Goal: Task Accomplishment & Management: Use online tool/utility

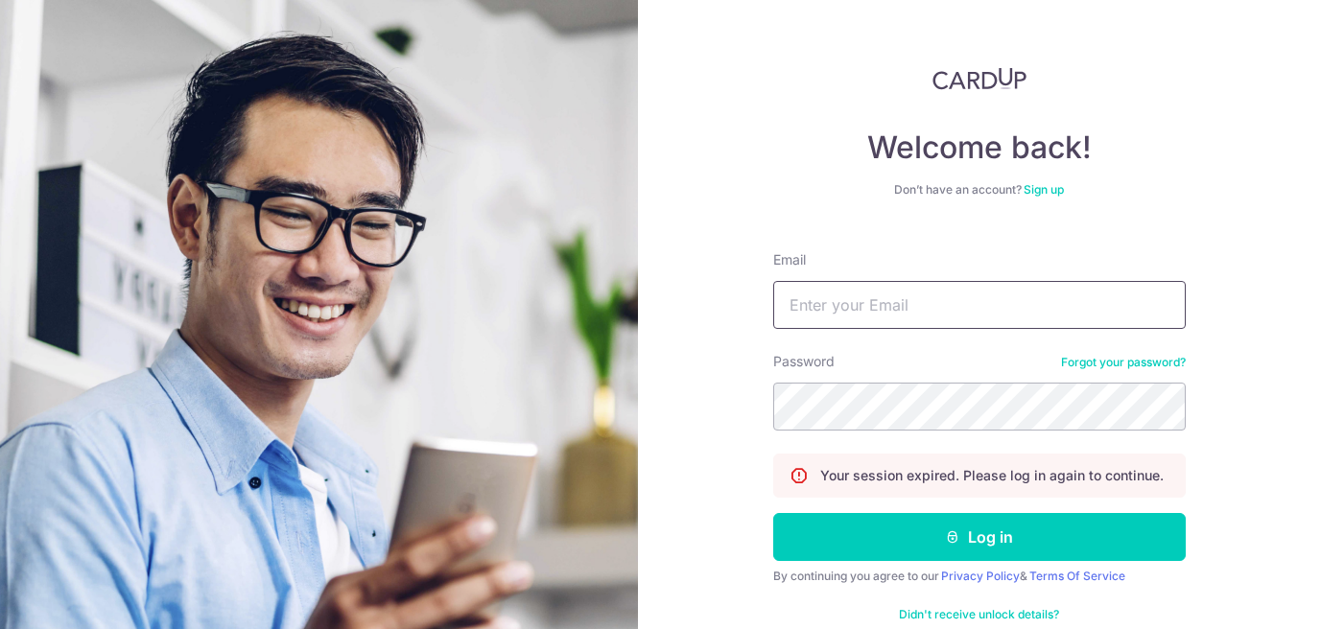
click at [886, 303] on input "Email" at bounding box center [979, 305] width 413 height 48
type input "[PERSON_NAME][EMAIL_ADDRESS][DOMAIN_NAME]"
click at [773, 513] on button "Log in" at bounding box center [979, 537] width 413 height 48
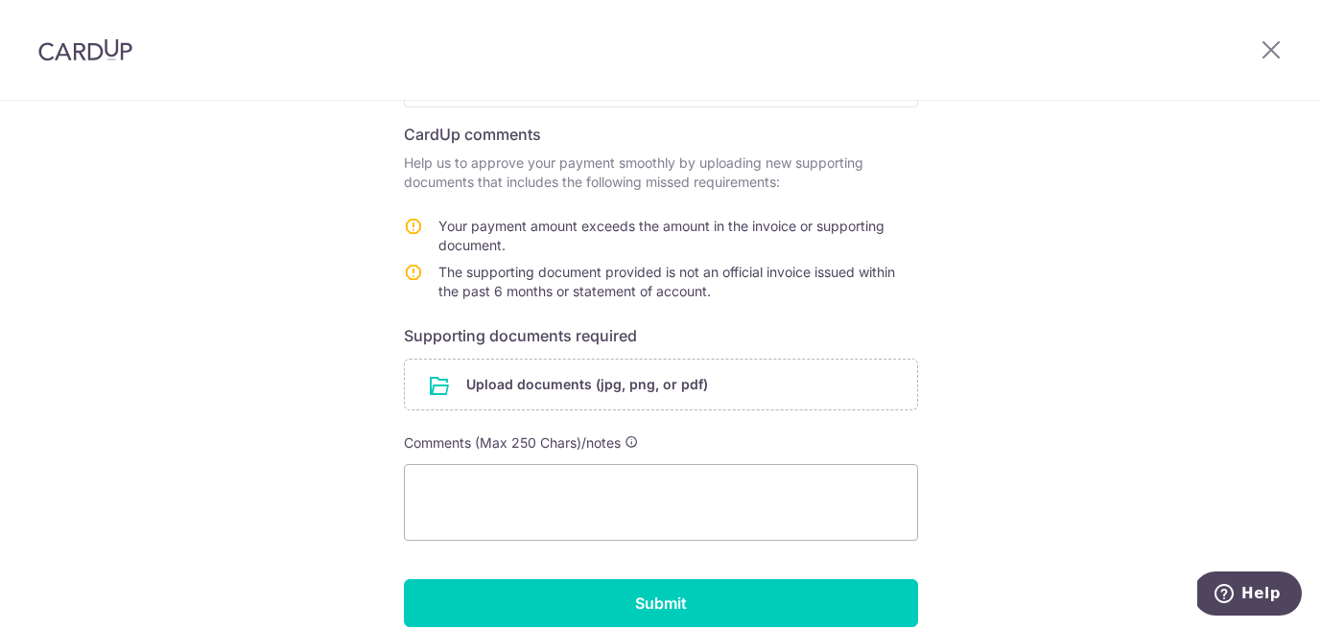
scroll to position [273, 0]
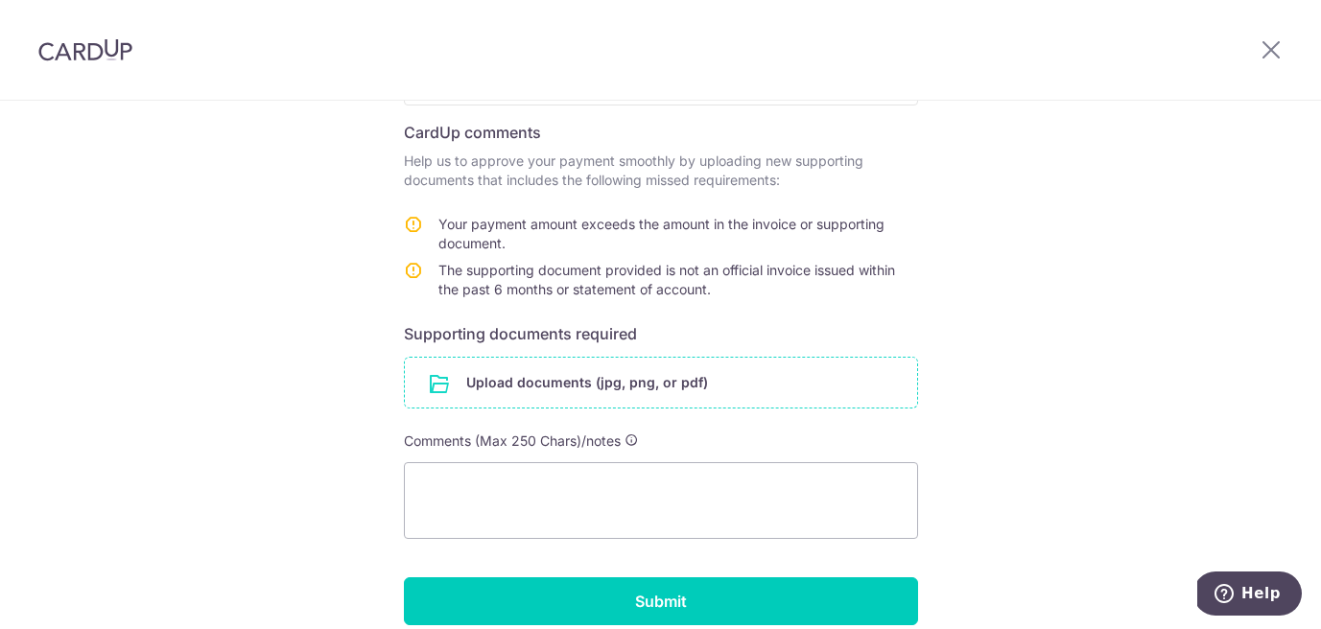
click at [601, 384] on input "file" at bounding box center [661, 383] width 512 height 50
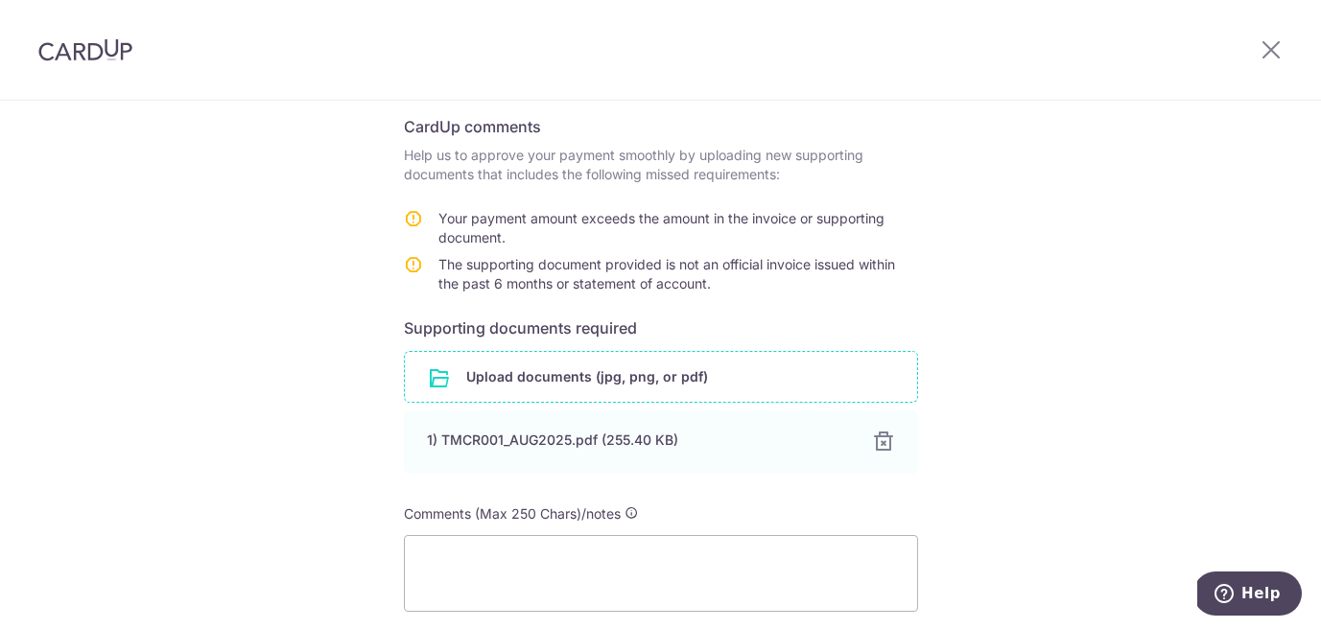
scroll to position [438, 0]
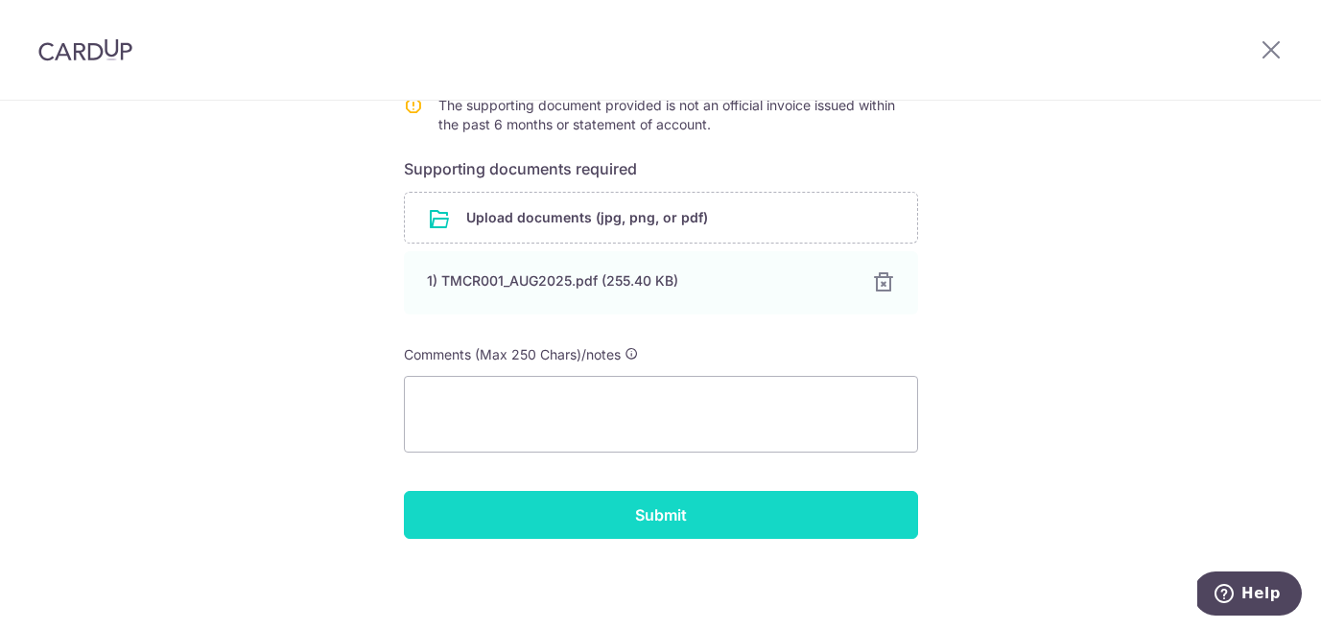
click at [626, 530] on input "Submit" at bounding box center [661, 515] width 514 height 48
